Goal: Task Accomplishment & Management: Use online tool/utility

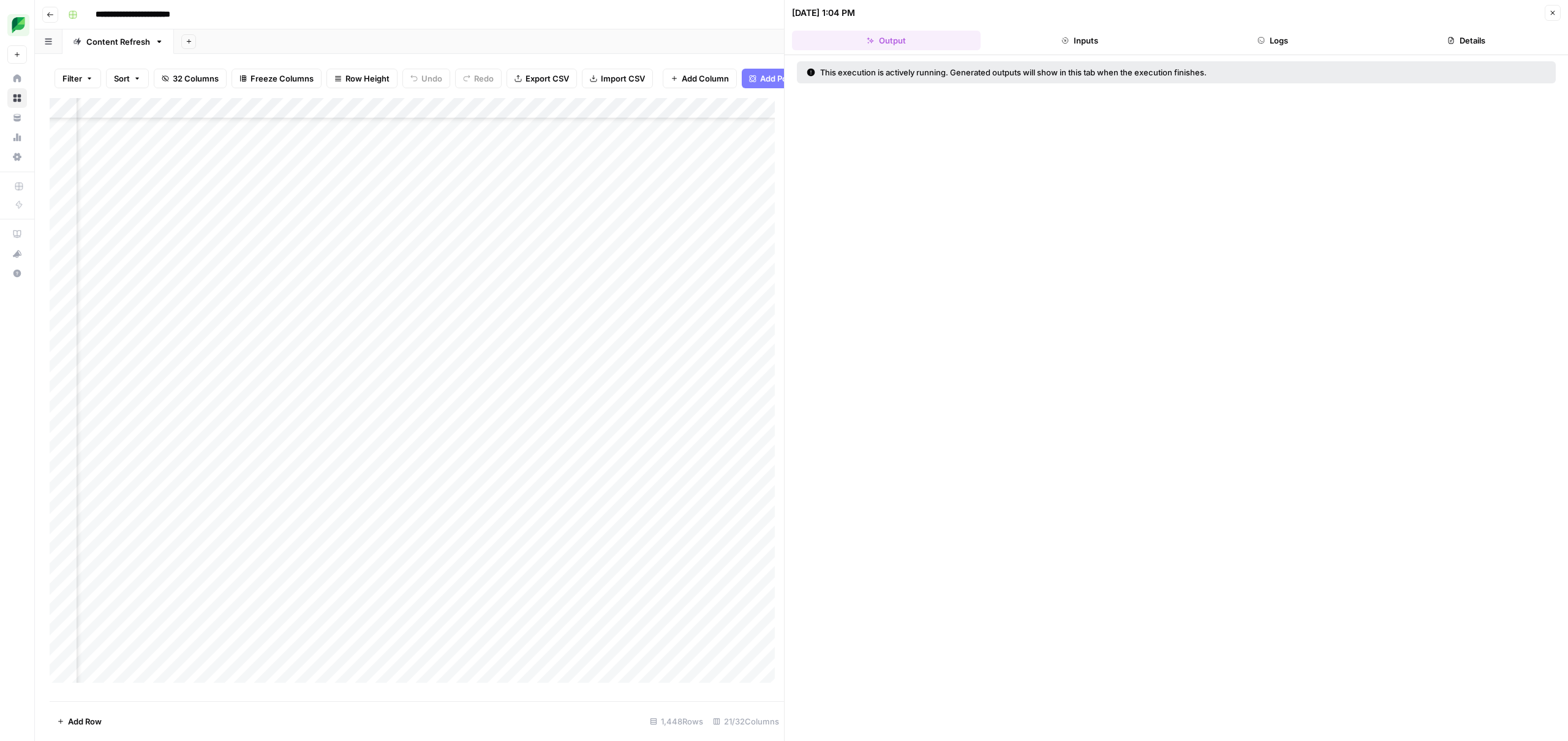
scroll to position [19509, 952]
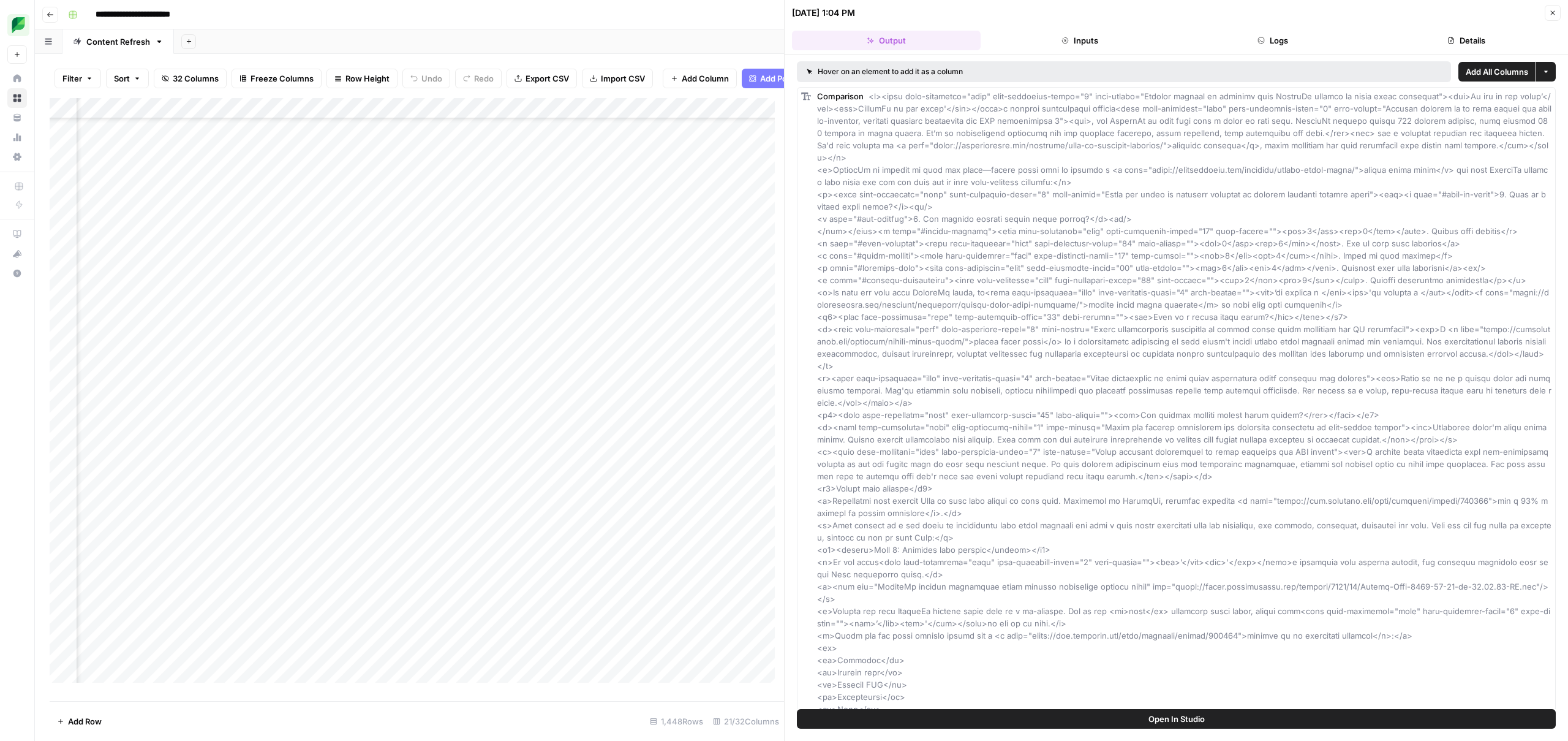
click at [1554, 18] on button "Close" at bounding box center [1553, 13] width 16 height 16
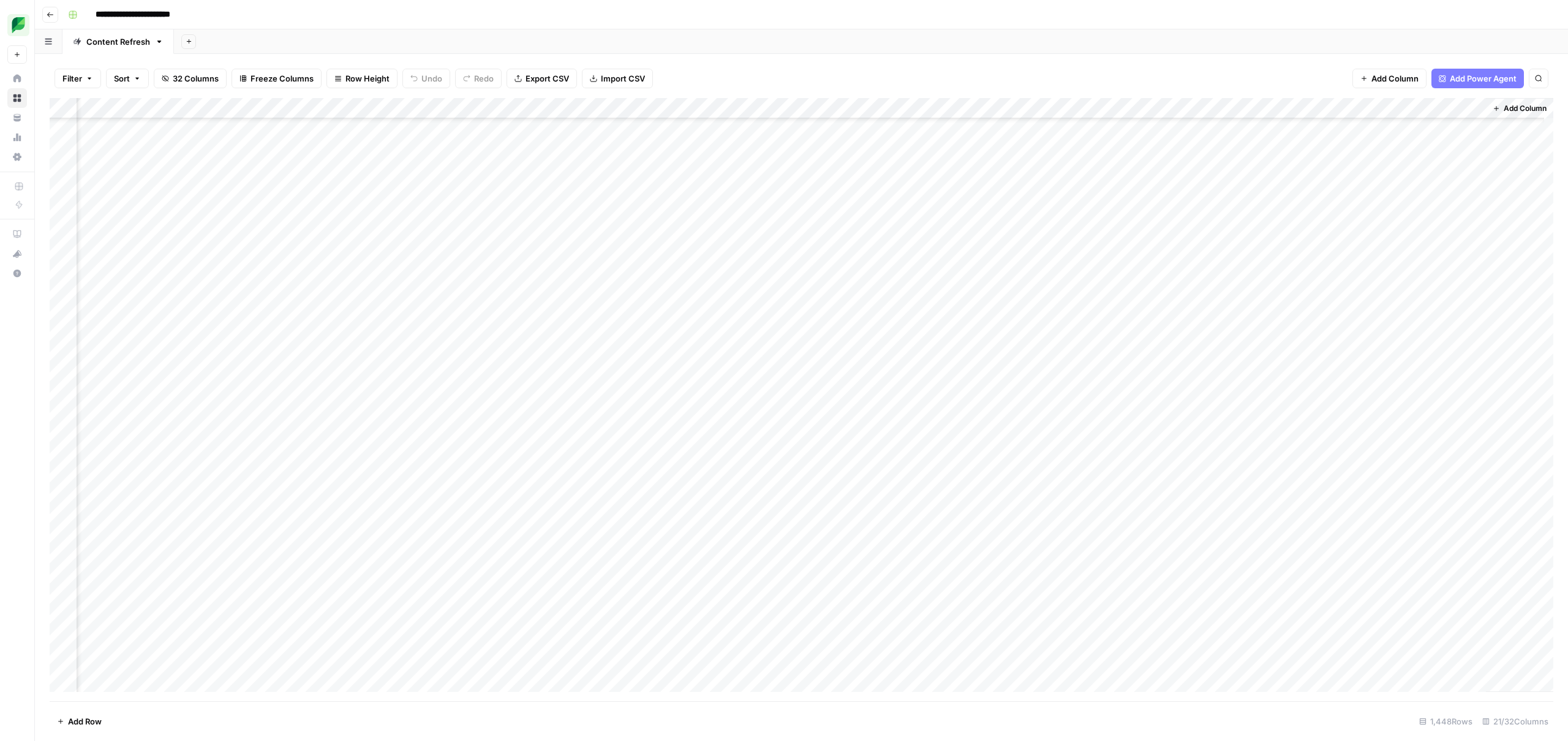
scroll to position [19509, 937]
click at [694, 334] on div "Add Column" at bounding box center [802, 399] width 1504 height 603
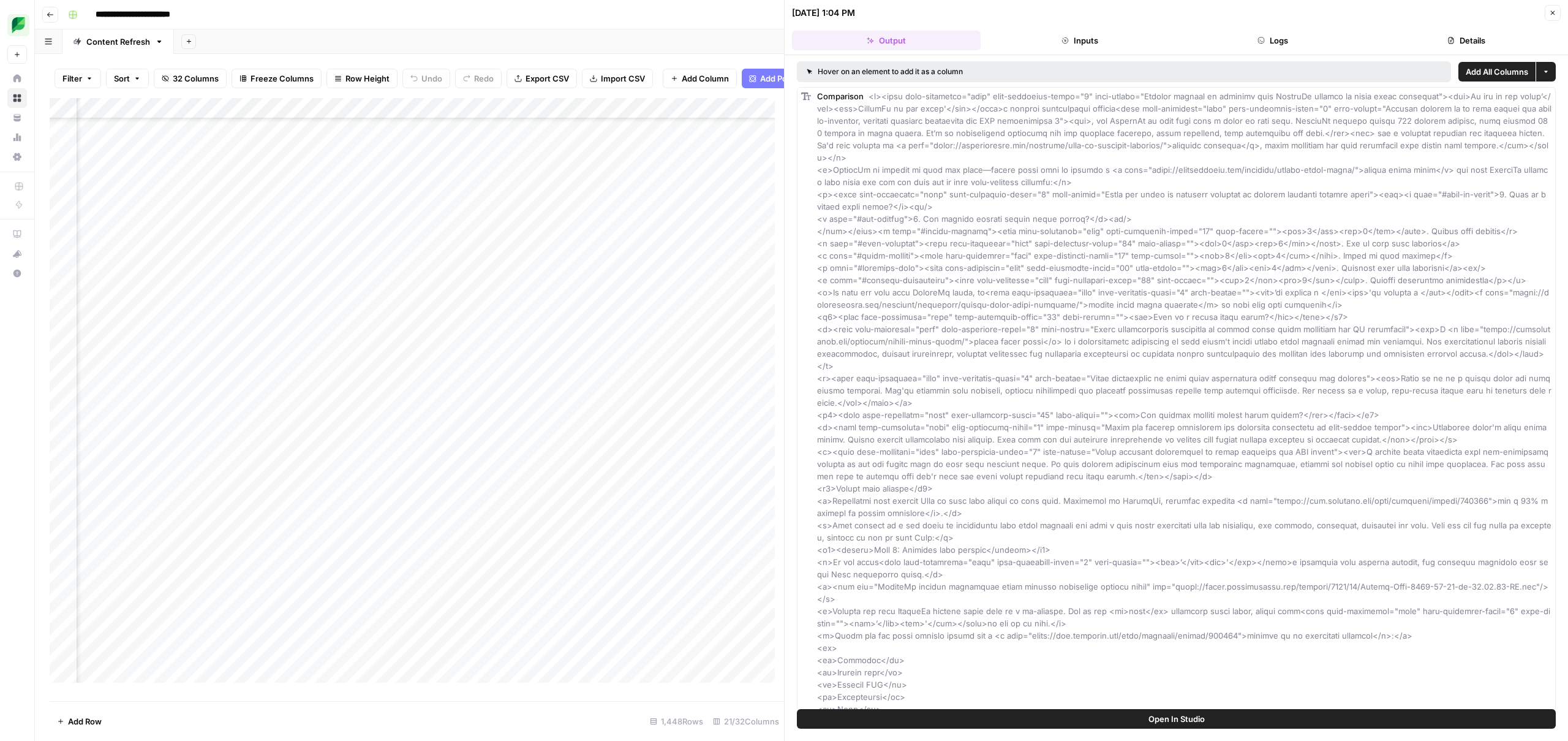
click at [1077, 39] on button "Inputs" at bounding box center [1079, 40] width 188 height 19
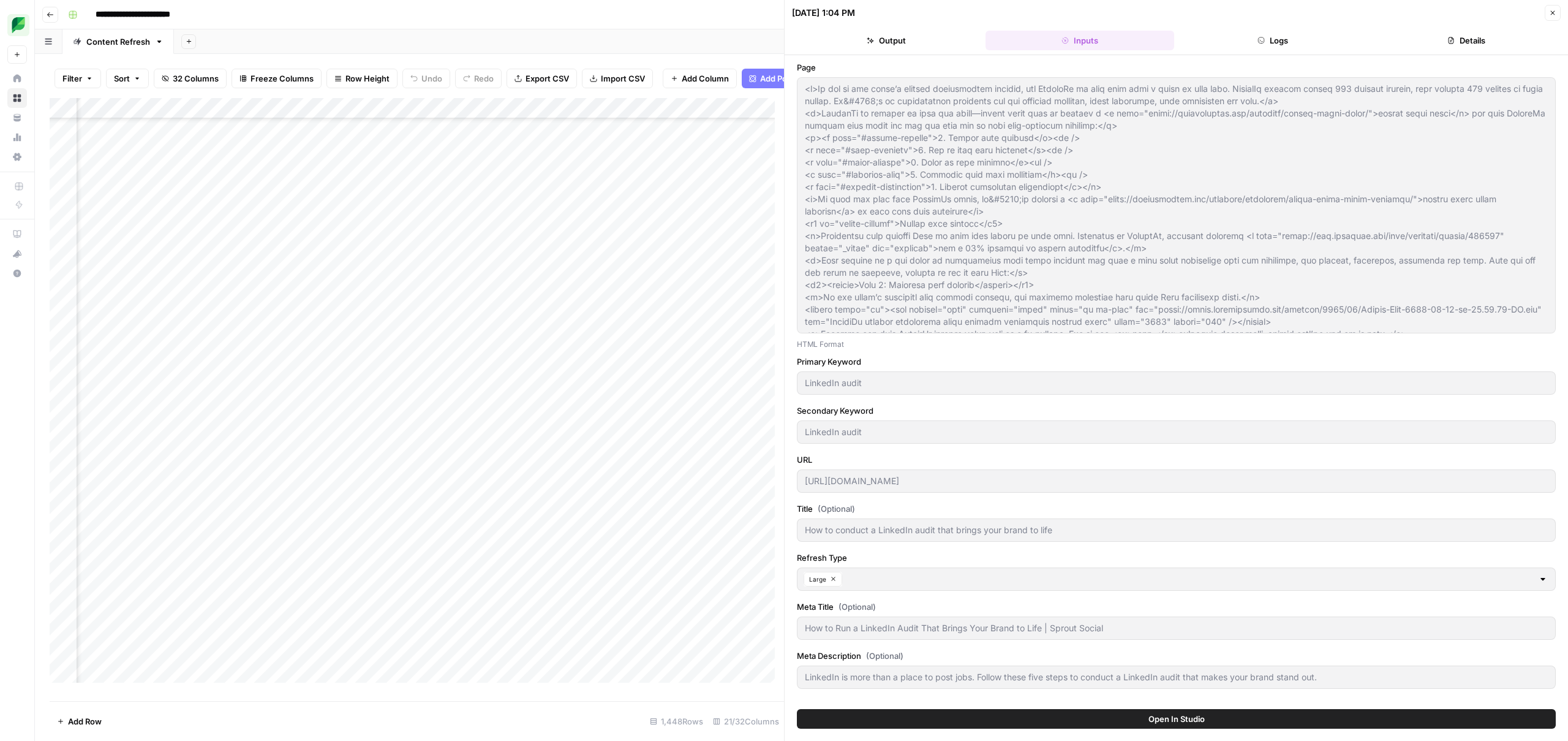
click at [1549, 17] on button "Close" at bounding box center [1553, 13] width 16 height 16
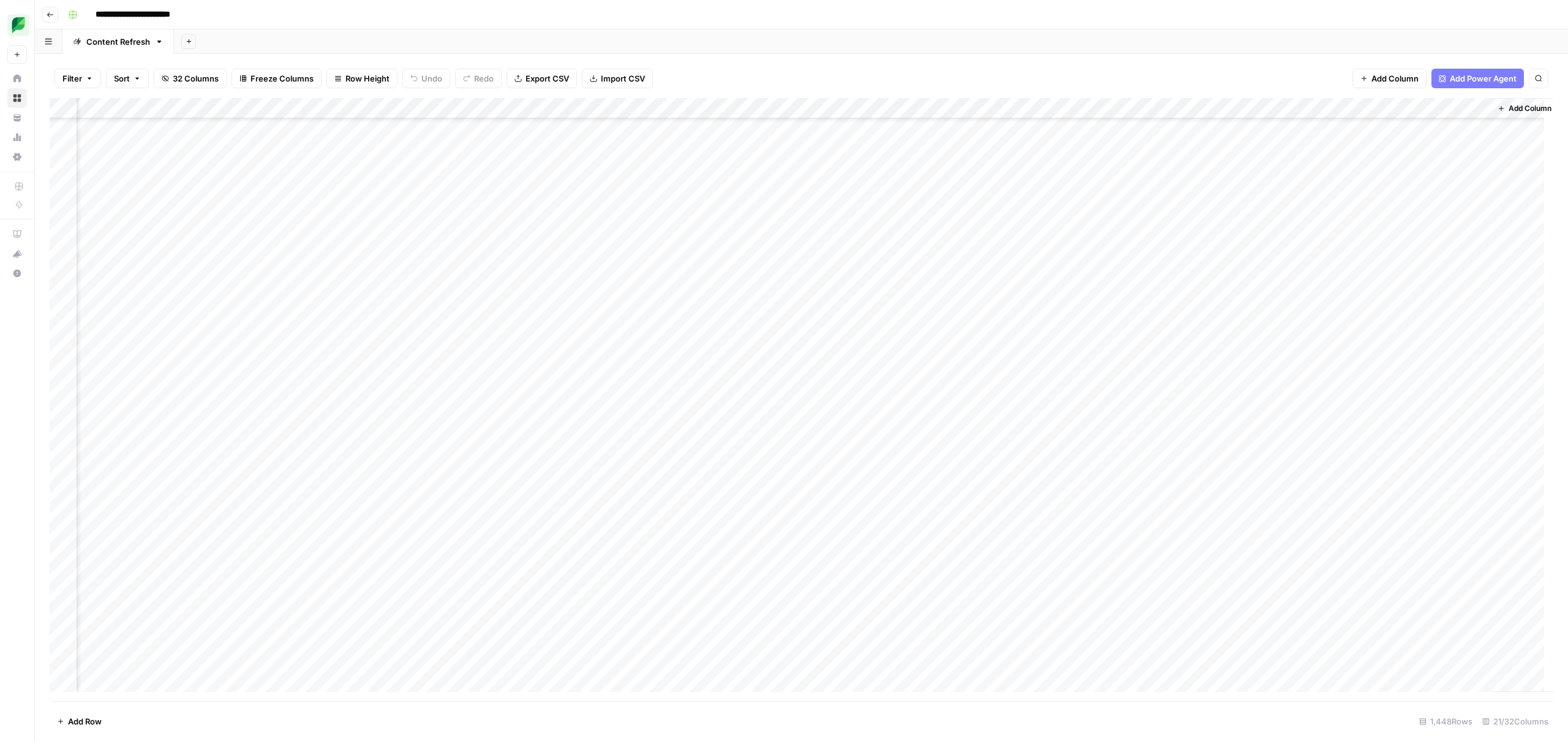
click at [783, 329] on div "Add Column" at bounding box center [802, 399] width 1504 height 603
click at [803, 332] on div "Add Column" at bounding box center [802, 399] width 1504 height 603
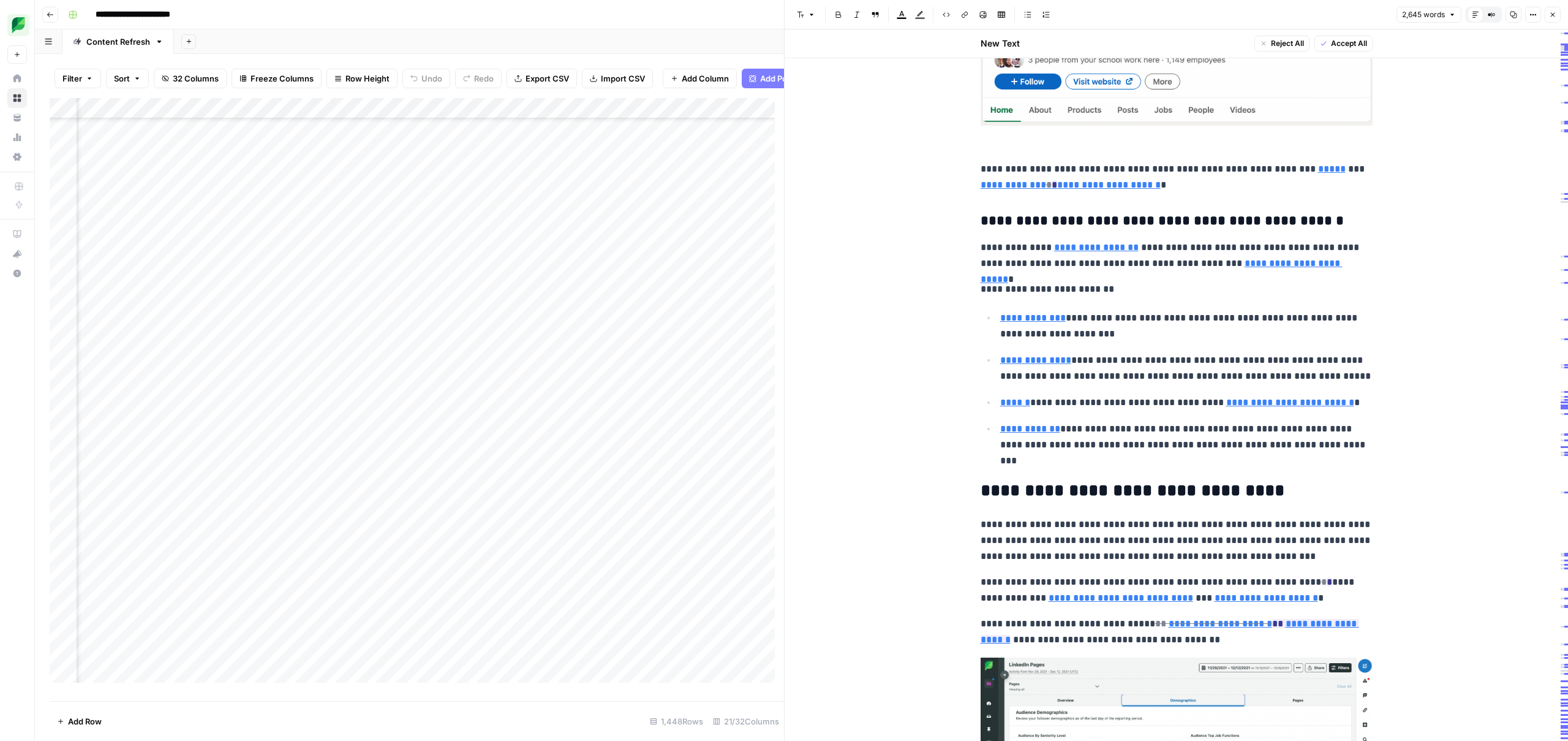
scroll to position [4747, 0]
